Goal: Check status: Check status

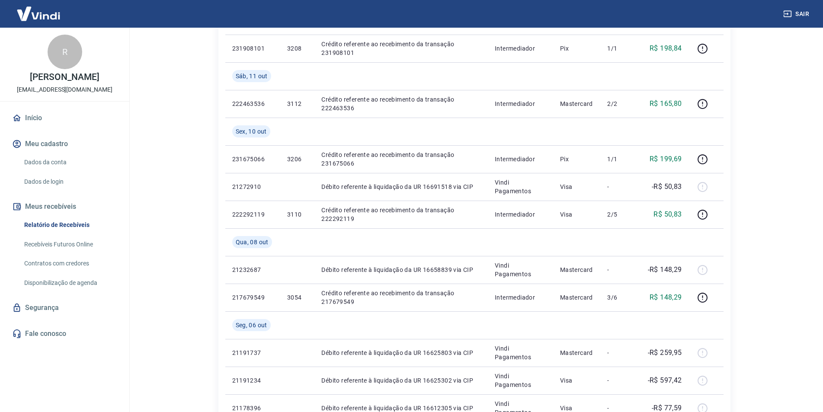
scroll to position [476, 0]
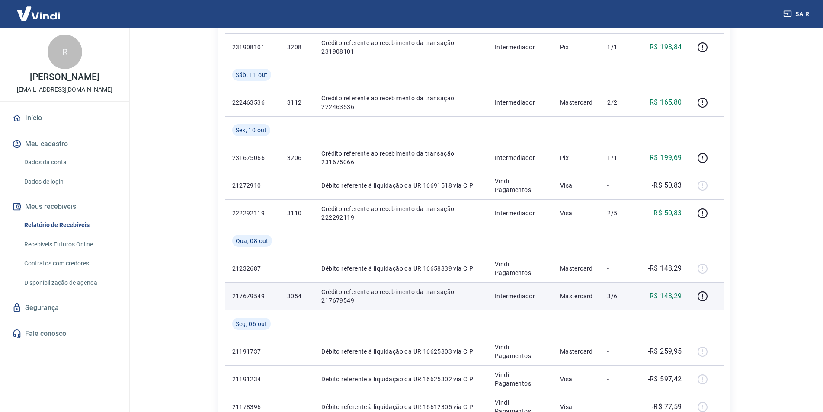
click at [296, 293] on p "3054" at bounding box center [297, 296] width 20 height 9
copy p "3054"
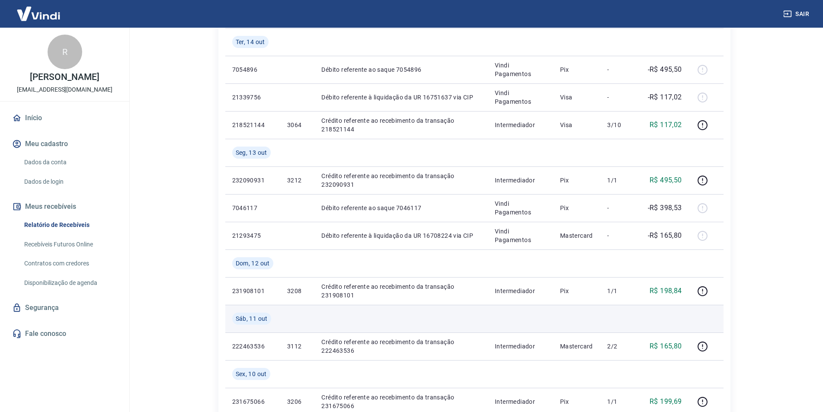
scroll to position [216, 0]
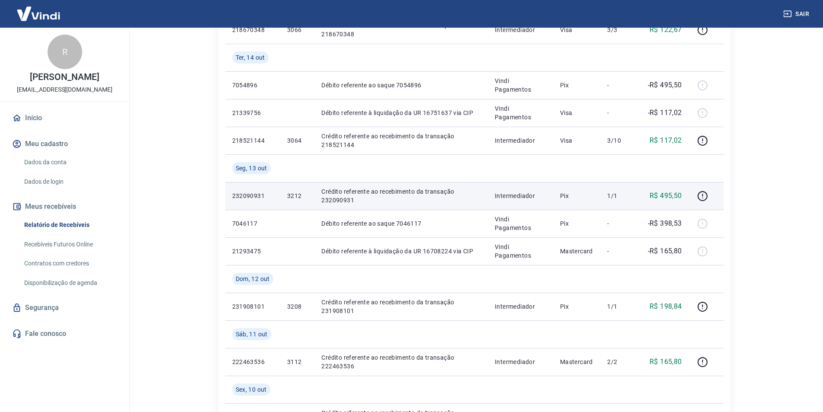
click at [663, 193] on p "R$ 495,50" at bounding box center [665, 196] width 32 height 10
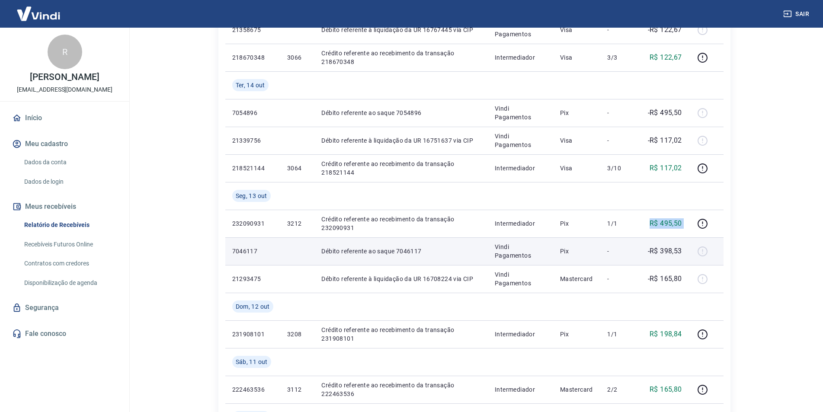
scroll to position [173, 0]
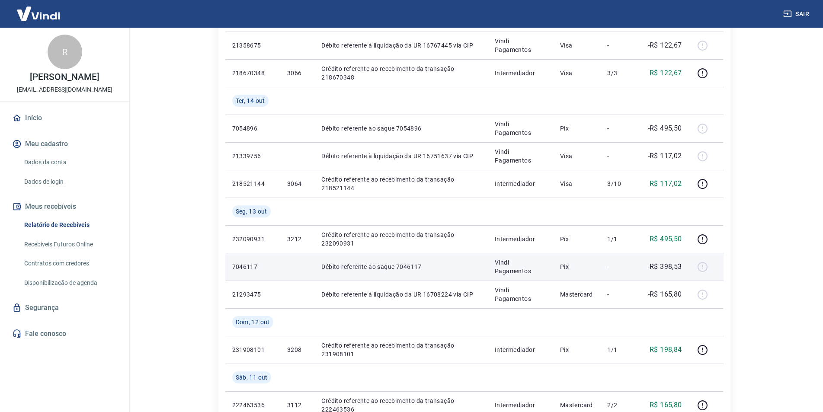
click at [665, 275] on td "-R$ 398,53" at bounding box center [664, 267] width 49 height 28
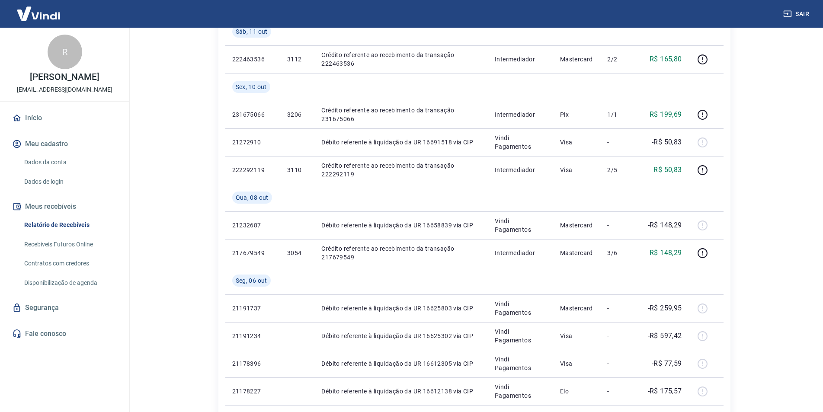
scroll to position [562, 0]
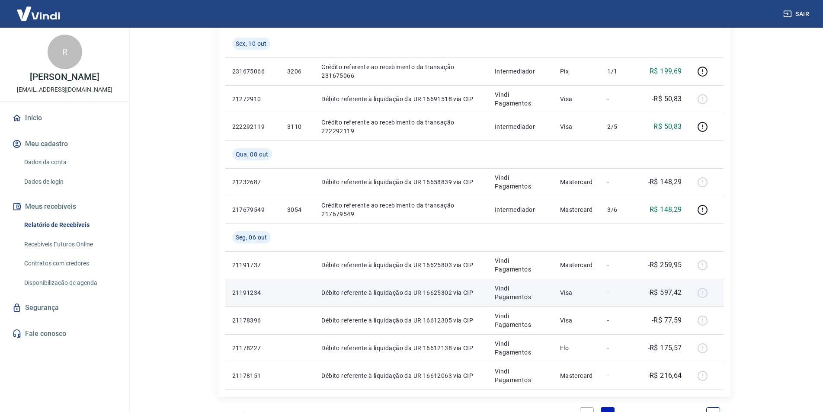
click at [668, 292] on p "-R$ 597,42" at bounding box center [665, 293] width 34 height 10
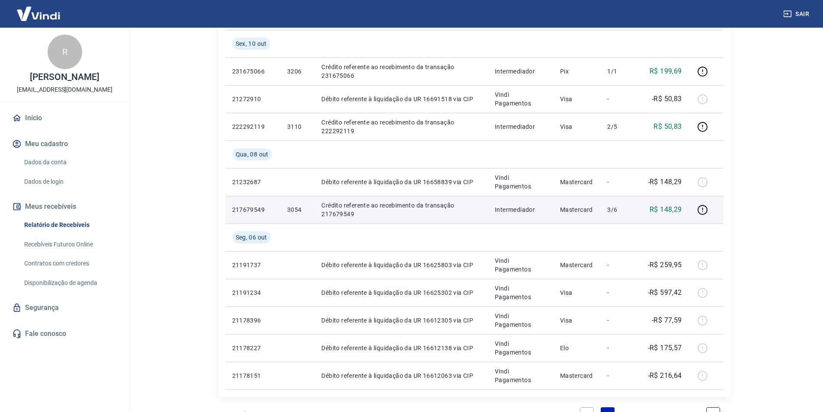
click at [664, 214] on p "R$ 148,29" at bounding box center [665, 210] width 32 height 10
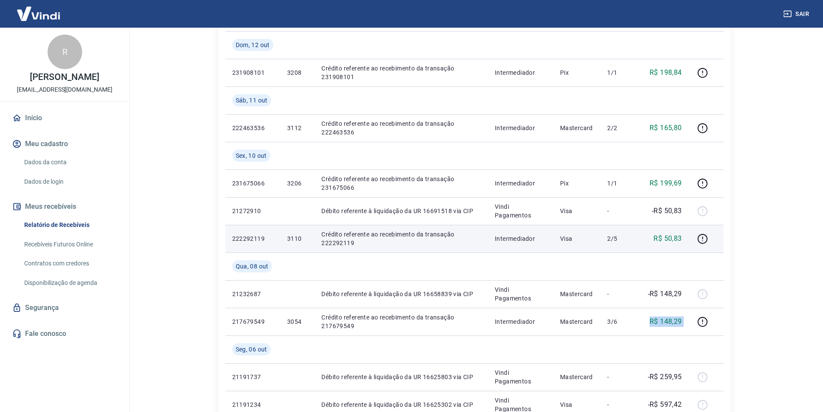
scroll to position [466, 0]
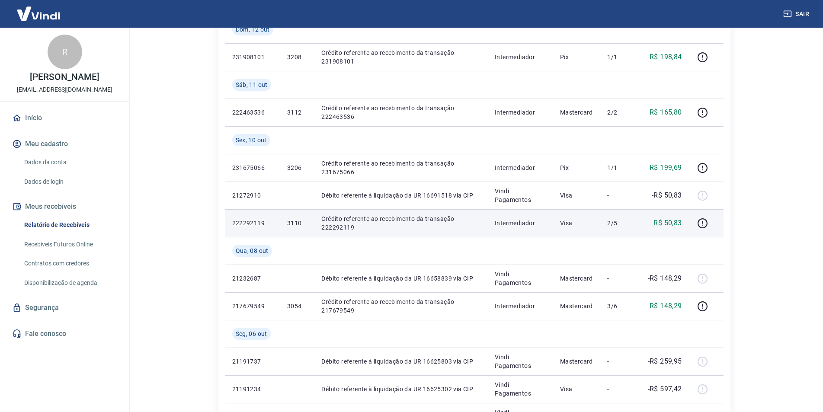
click at [289, 221] on p "3110" at bounding box center [297, 223] width 20 height 9
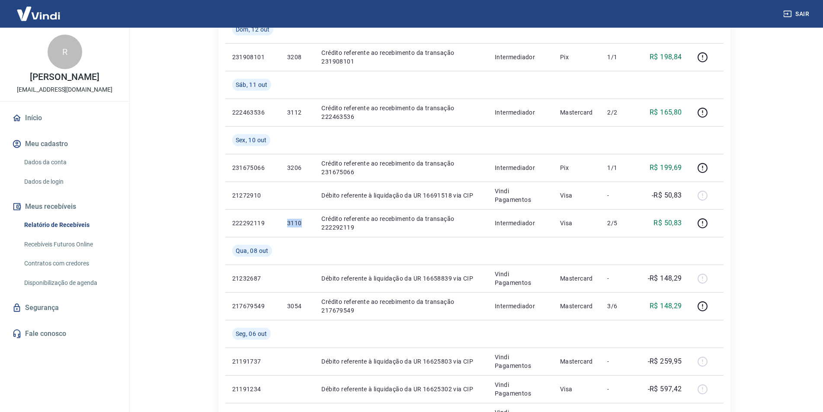
copy p "3110"
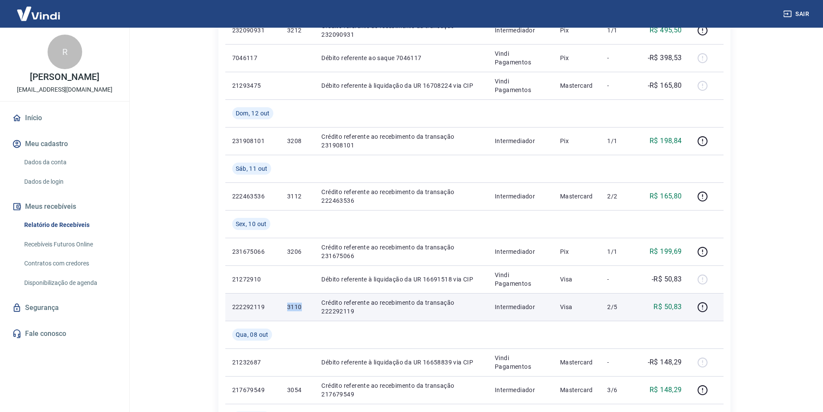
scroll to position [379, 0]
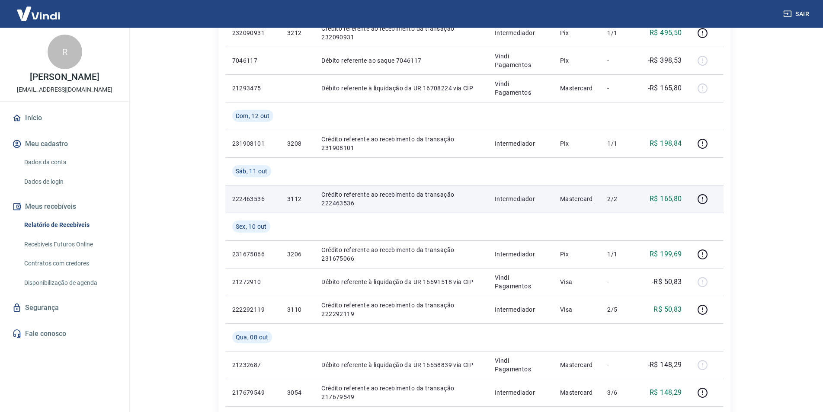
click at [293, 199] on p "3112" at bounding box center [297, 199] width 20 height 9
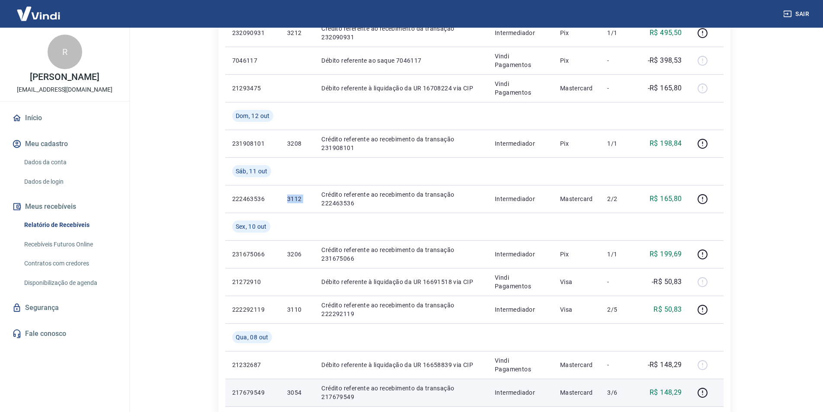
copy p "3112"
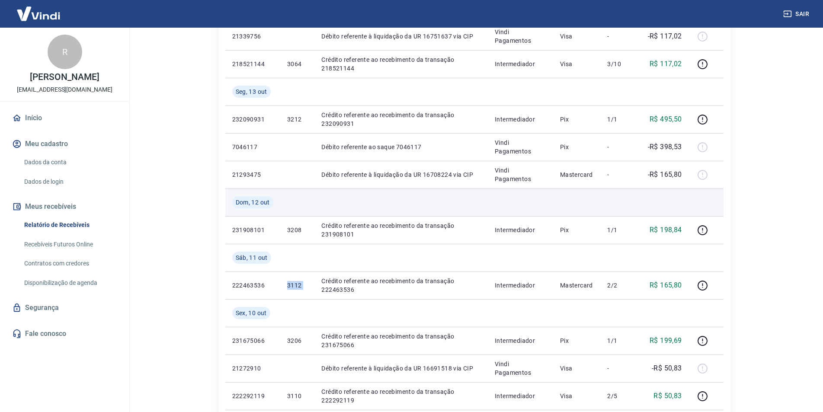
scroll to position [249, 0]
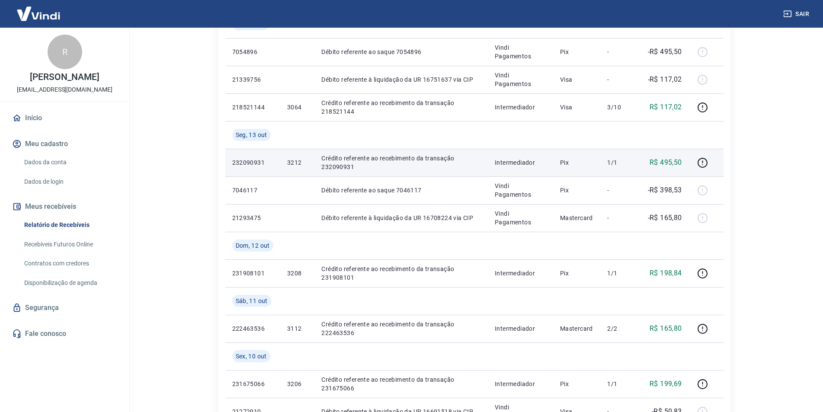
click at [294, 156] on td "3212" at bounding box center [297, 163] width 34 height 28
click at [297, 161] on p "3212" at bounding box center [297, 162] width 20 height 9
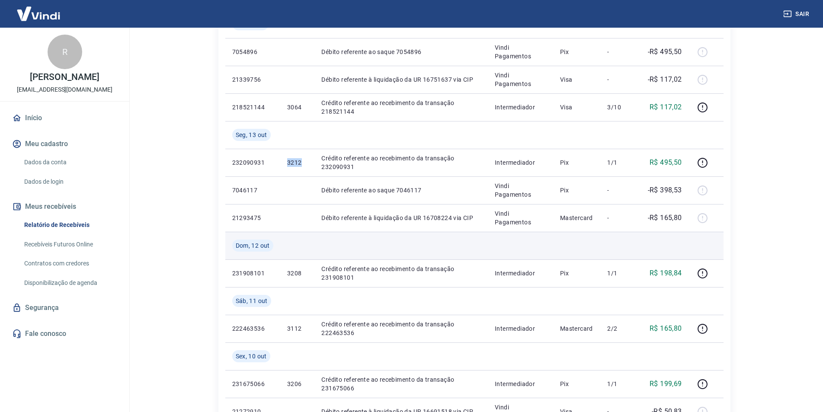
copy p "3212"
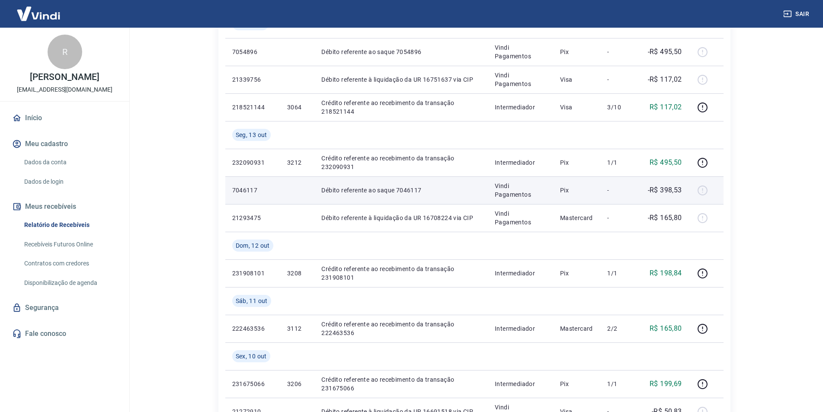
click at [676, 187] on p "-R$ 398,53" at bounding box center [665, 190] width 34 height 10
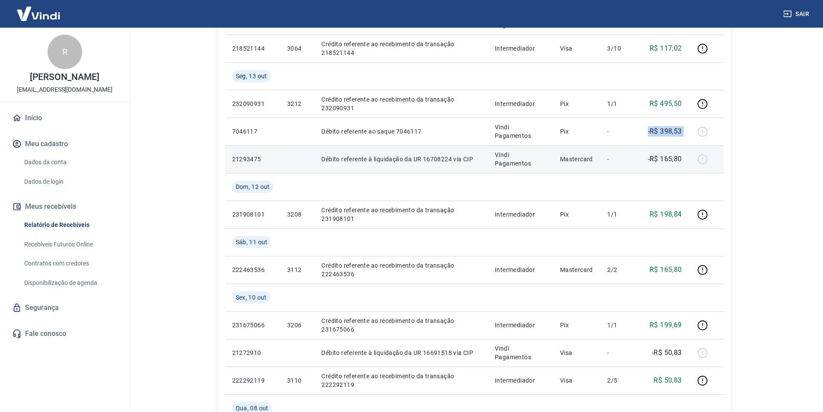
scroll to position [293, 0]
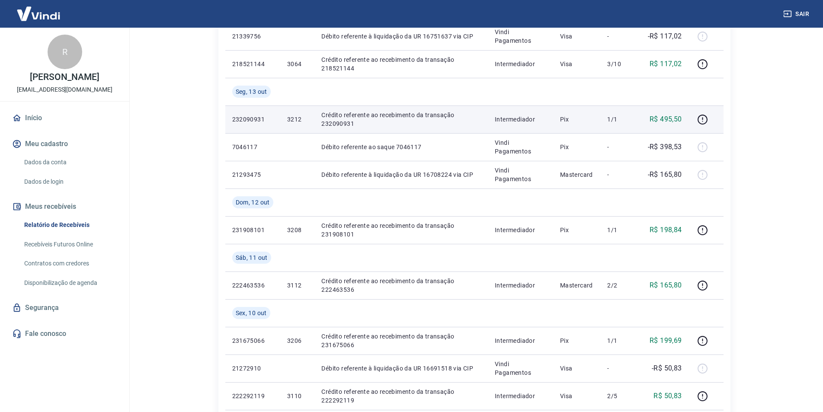
click at [671, 117] on p "R$ 495,50" at bounding box center [665, 119] width 32 height 10
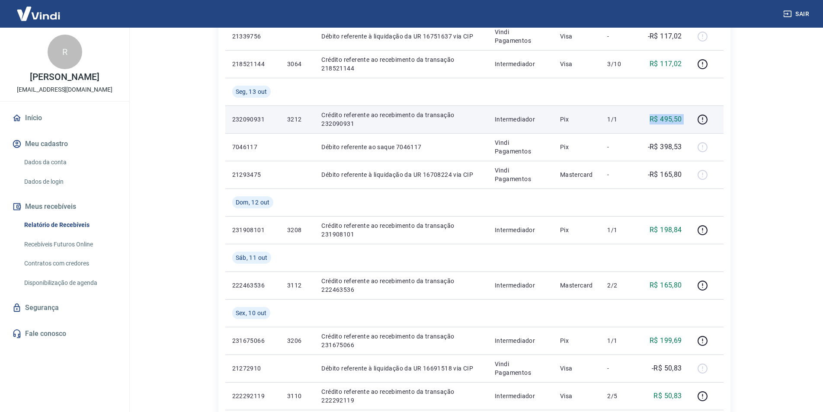
click at [671, 117] on p "R$ 495,50" at bounding box center [665, 119] width 32 height 10
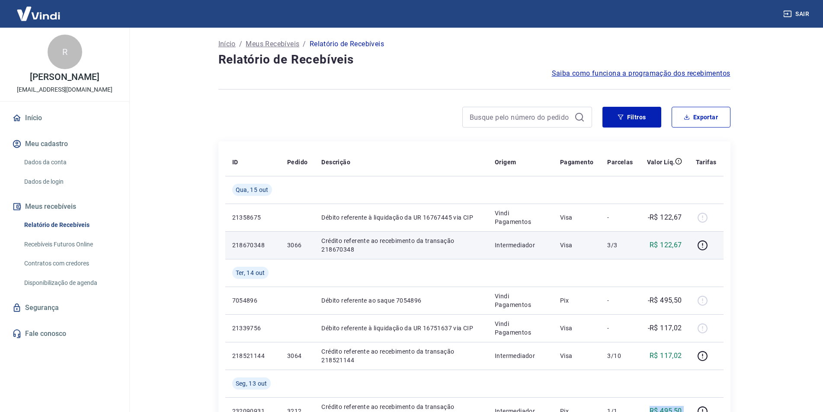
scroll to position [0, 0]
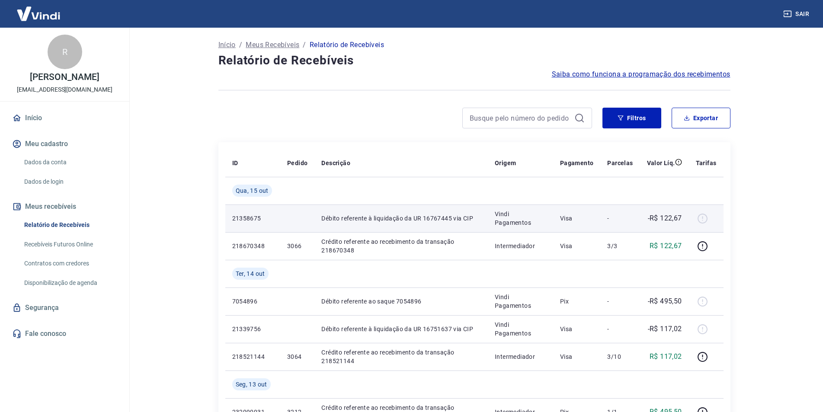
click at [674, 217] on p "-R$ 122,67" at bounding box center [665, 218] width 34 height 10
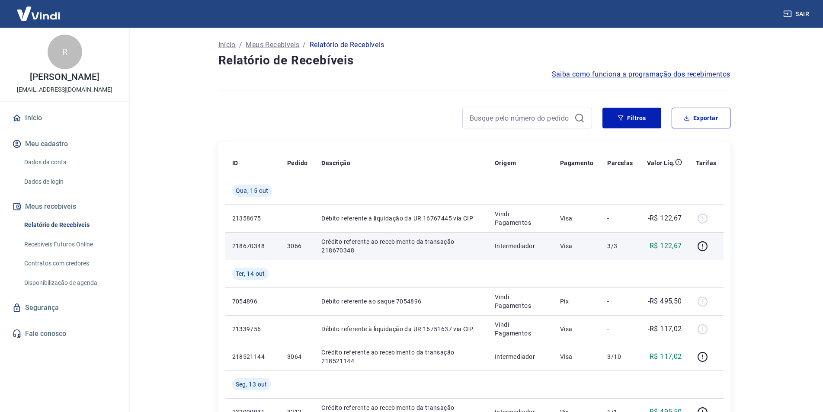
click at [671, 249] on p "R$ 122,67" at bounding box center [665, 246] width 32 height 10
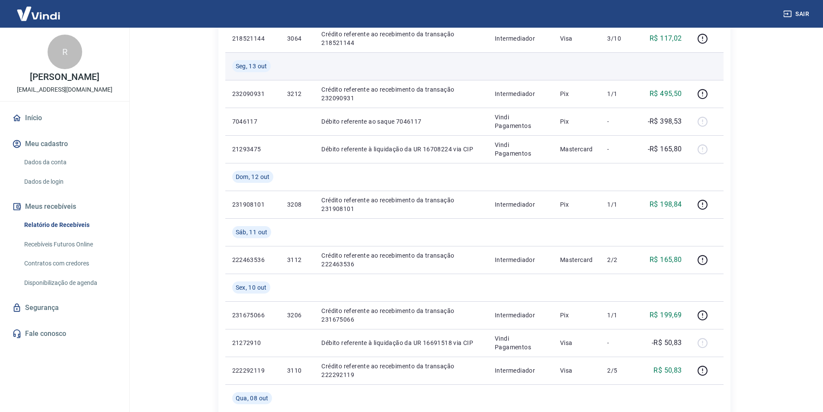
scroll to position [303, 0]
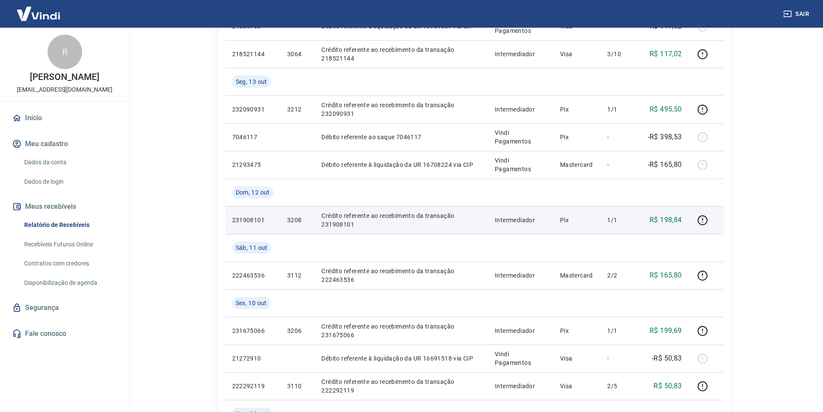
click at [611, 215] on td "1/1" at bounding box center [619, 220] width 39 height 28
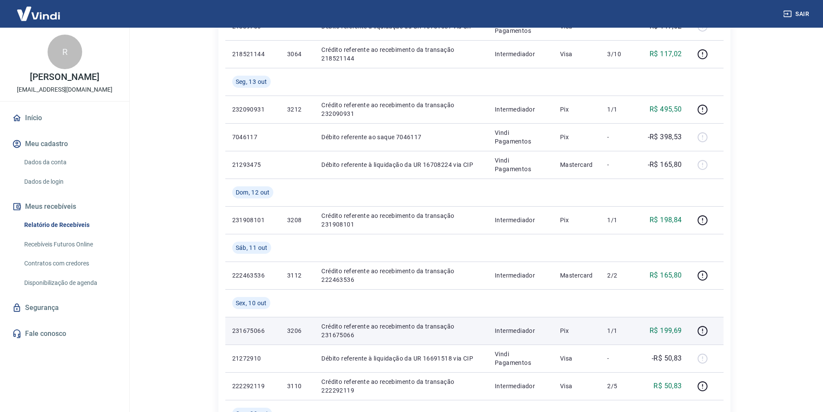
click at [612, 329] on p "1/1" at bounding box center [620, 330] width 26 height 9
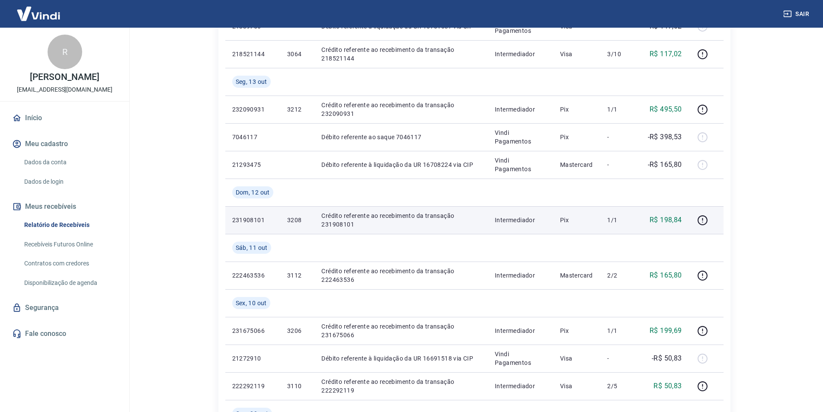
click at [290, 218] on p "3208" at bounding box center [297, 220] width 20 height 9
copy p "3208"
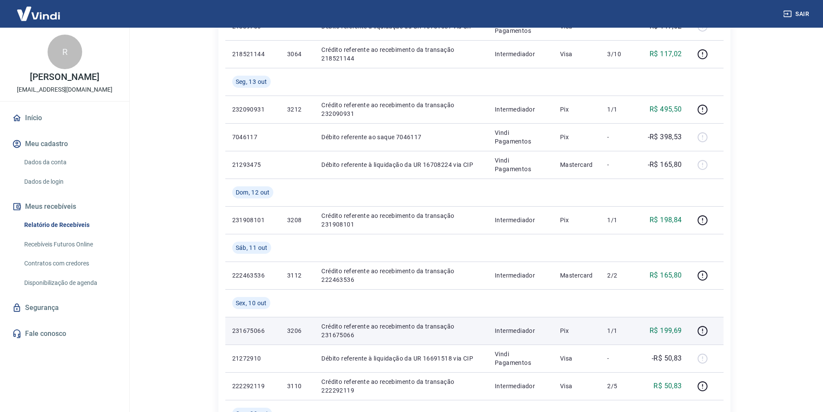
click at [294, 330] on p "3206" at bounding box center [297, 330] width 20 height 9
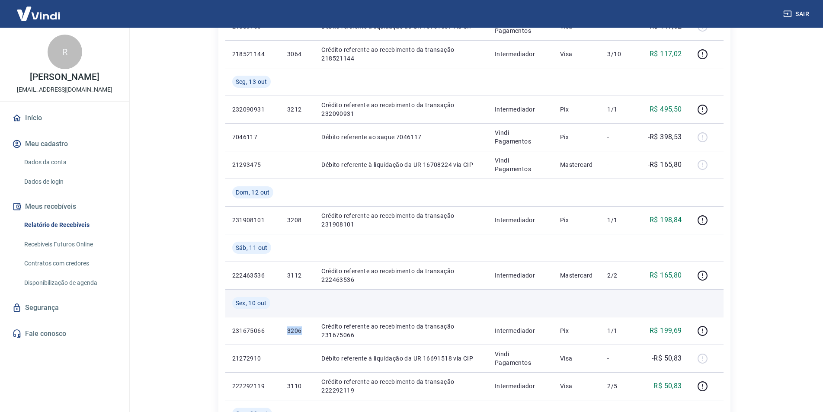
copy p "3206"
